Goal: Transaction & Acquisition: Purchase product/service

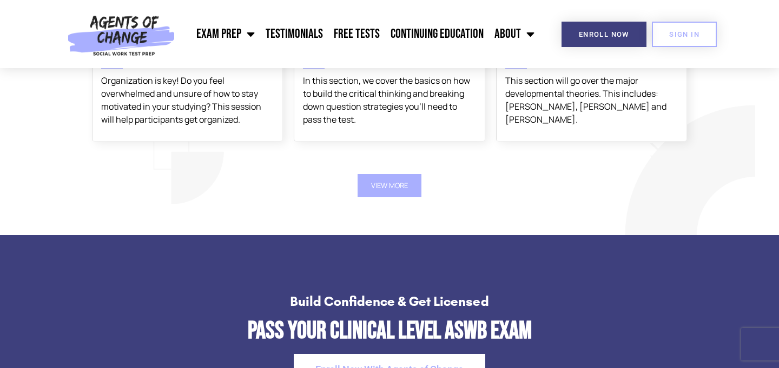
scroll to position [2020, 0]
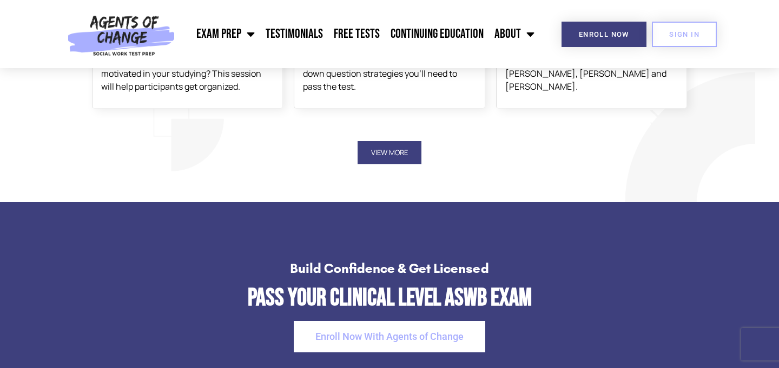
click at [387, 153] on button "View More" at bounding box center [389, 152] width 64 height 23
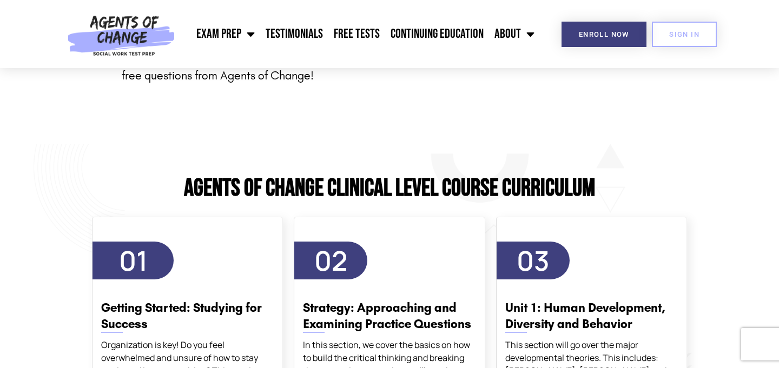
scroll to position [1684, 0]
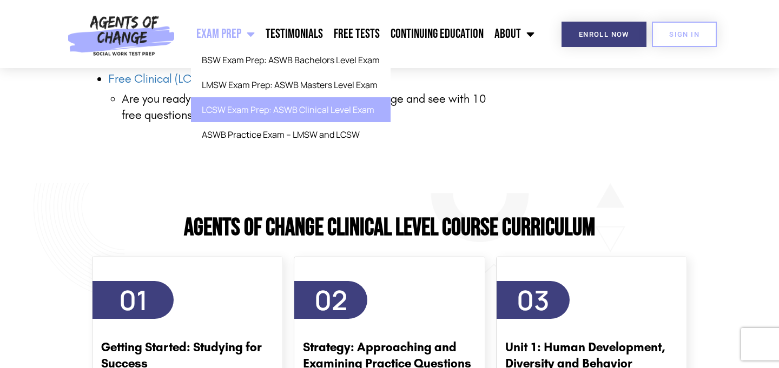
click at [241, 32] on link "Exam Prep" at bounding box center [225, 34] width 69 height 27
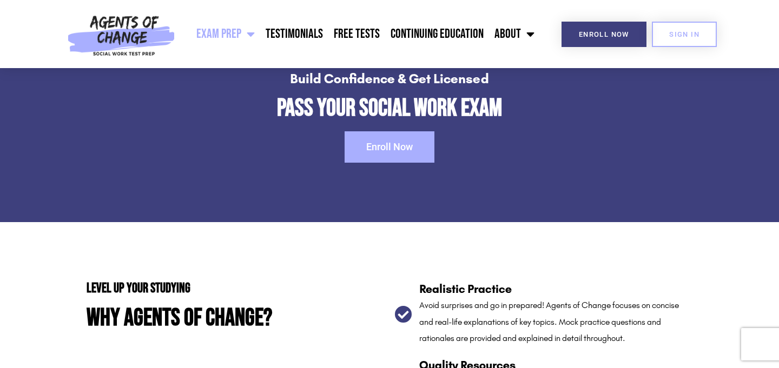
scroll to position [1639, 0]
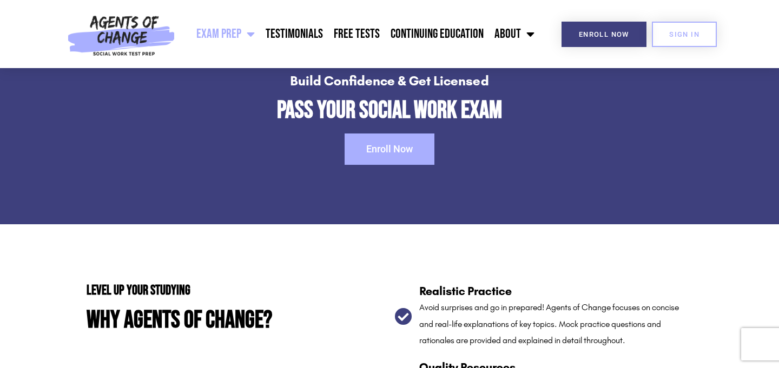
click at [389, 156] on link "Enroll Now" at bounding box center [389, 149] width 90 height 31
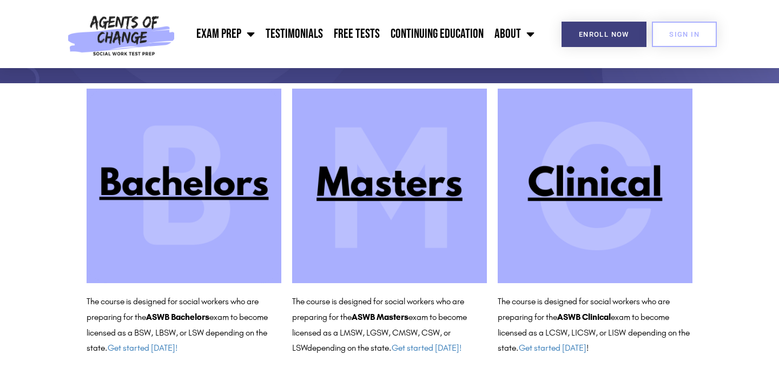
scroll to position [109, 0]
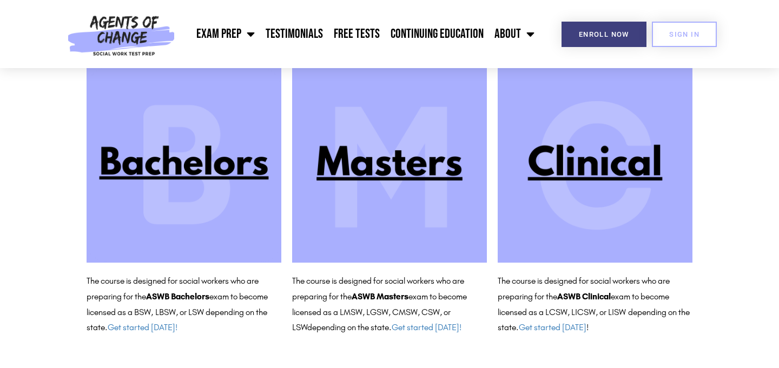
click at [580, 163] on img at bounding box center [594, 165] width 195 height 195
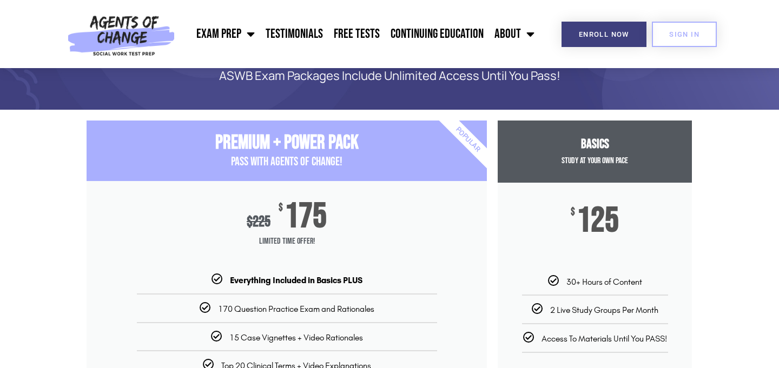
scroll to position [61, 0]
